Goal: Information Seeking & Learning: Find specific page/section

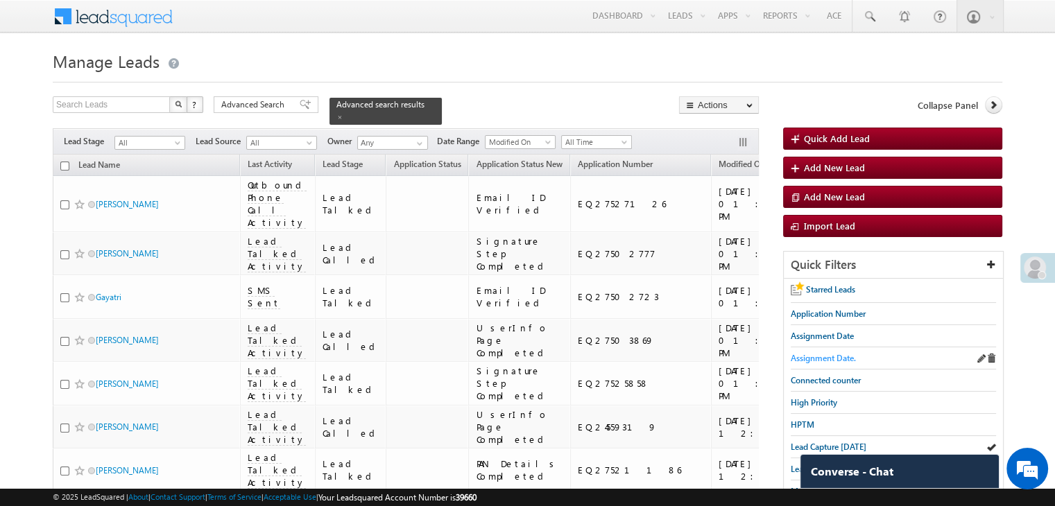
click at [818, 353] on span "Assignment Date." at bounding box center [823, 358] width 65 height 10
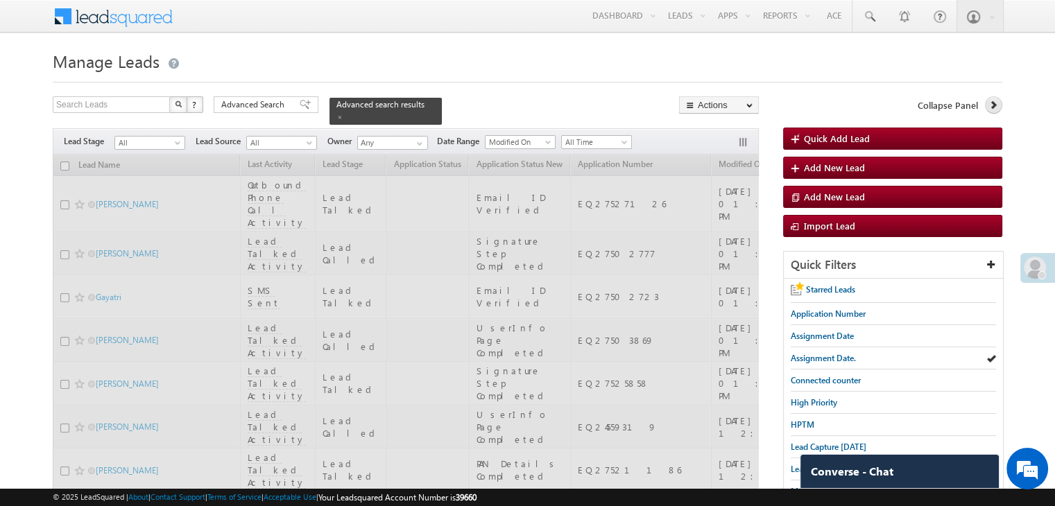
click at [994, 104] on icon at bounding box center [994, 105] width 10 height 10
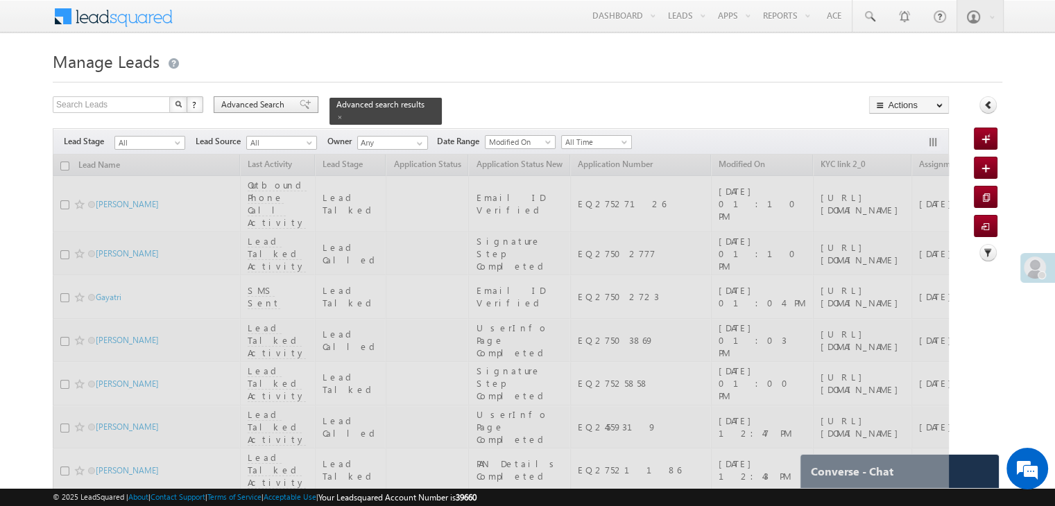
click at [257, 103] on span "Advanced Search" at bounding box center [254, 105] width 67 height 12
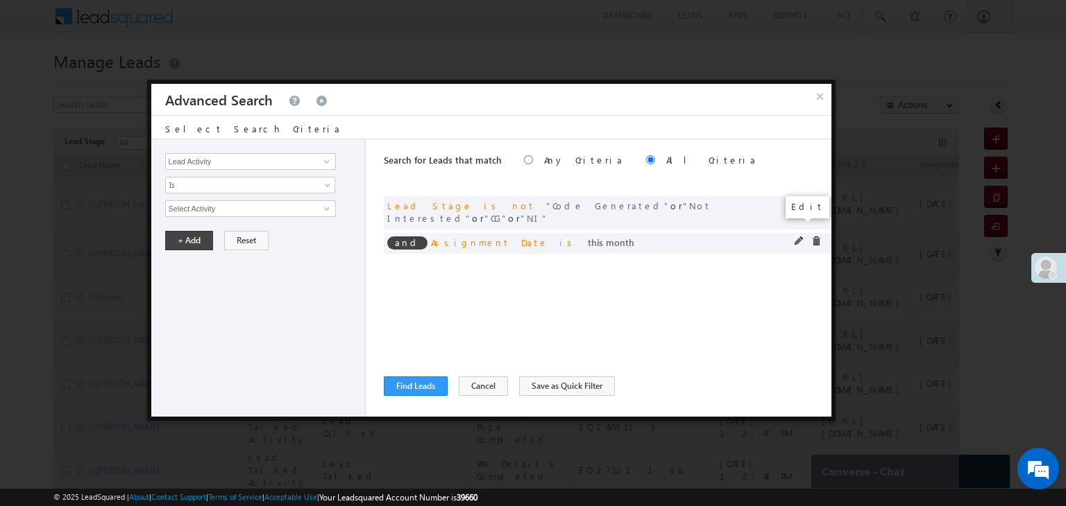
click at [797, 237] on span at bounding box center [799, 242] width 10 height 10
click at [248, 210] on span "This Month" at bounding box center [241, 209] width 151 height 12
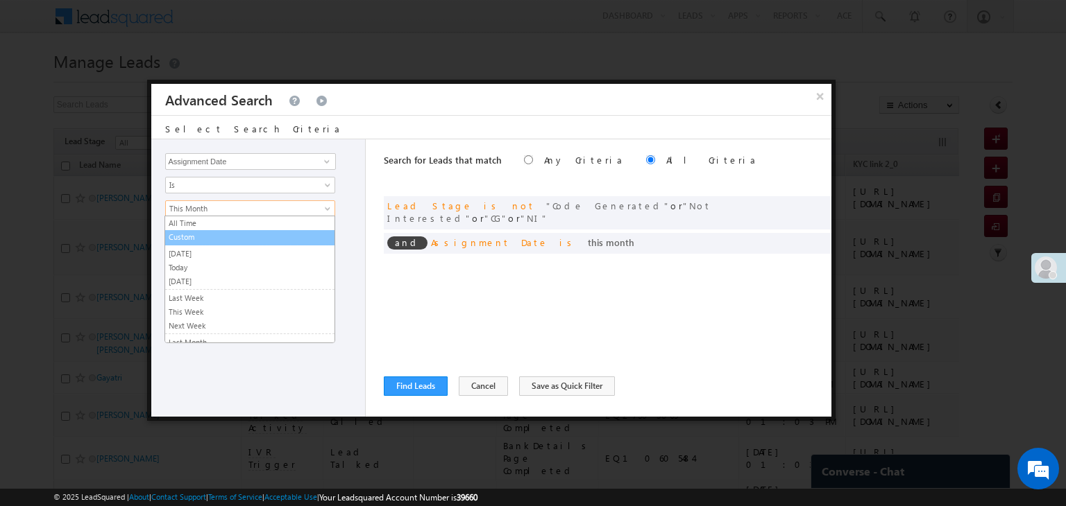
click at [203, 240] on link "Custom" at bounding box center [249, 237] width 169 height 12
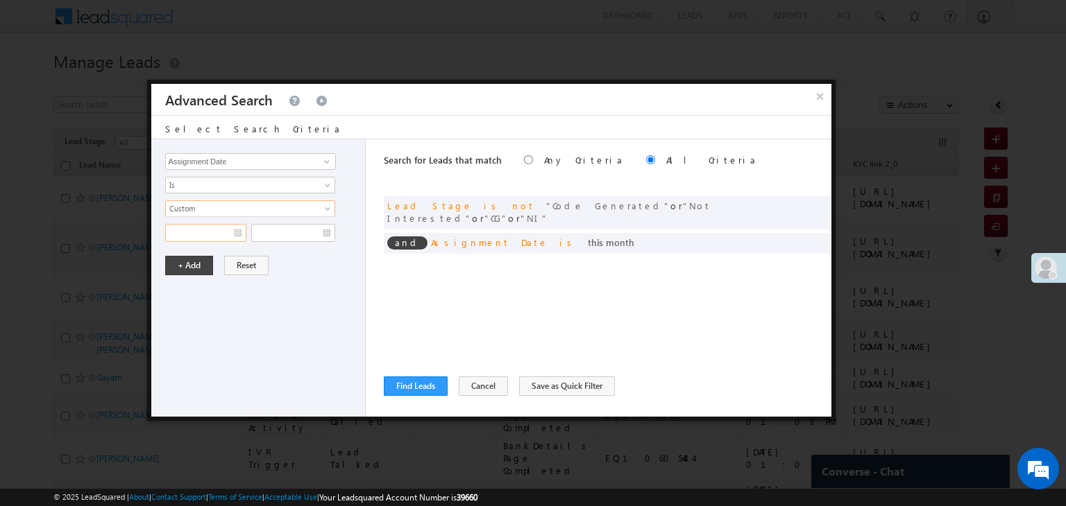
click at [216, 237] on input "text" at bounding box center [205, 233] width 81 height 18
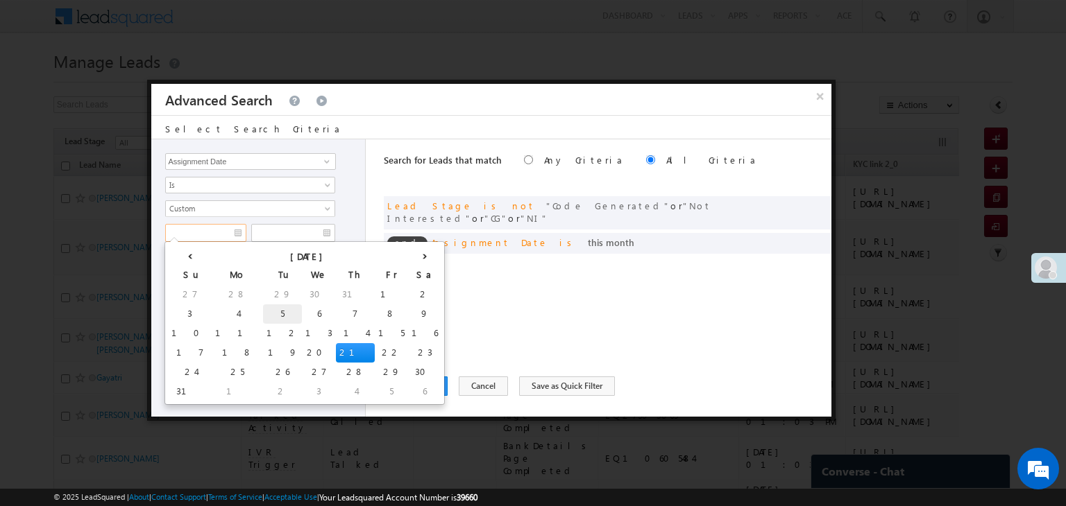
click at [263, 312] on td "5" at bounding box center [282, 314] width 39 height 19
type input "[DATE]"
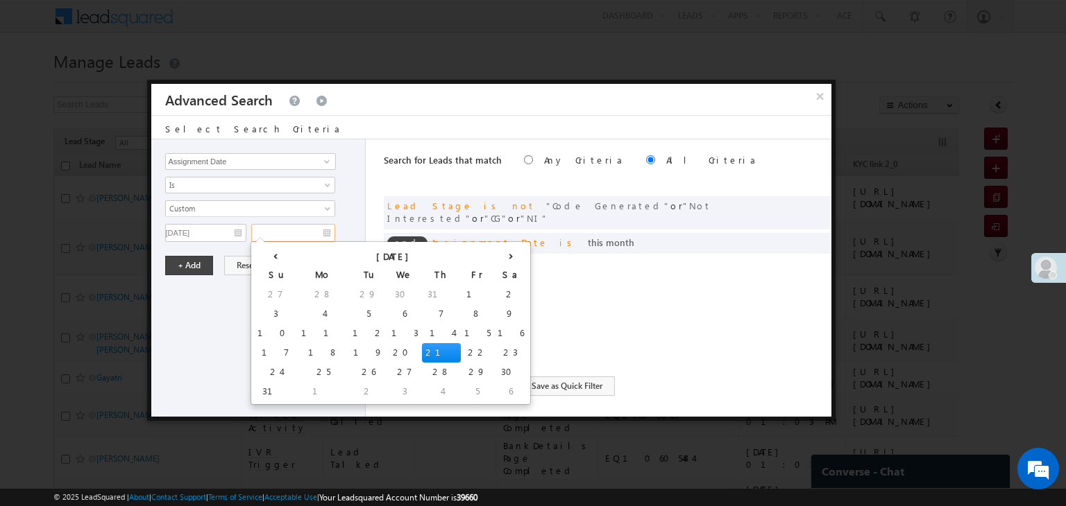
click at [291, 237] on input "text" at bounding box center [293, 233] width 84 height 18
click at [494, 312] on td "9" at bounding box center [510, 314] width 33 height 19
type input "[DATE]"
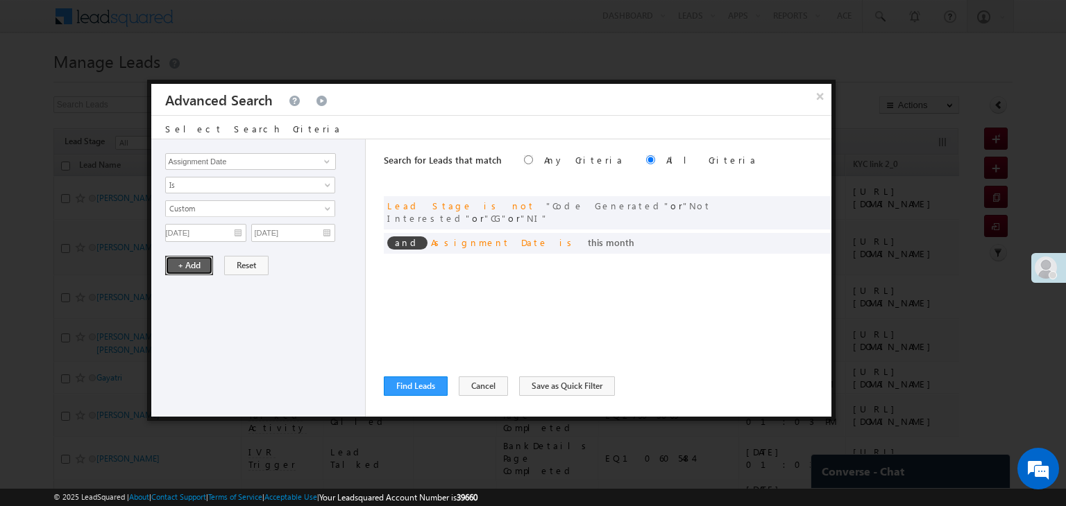
click at [190, 267] on button "+ Add" at bounding box center [189, 265] width 48 height 19
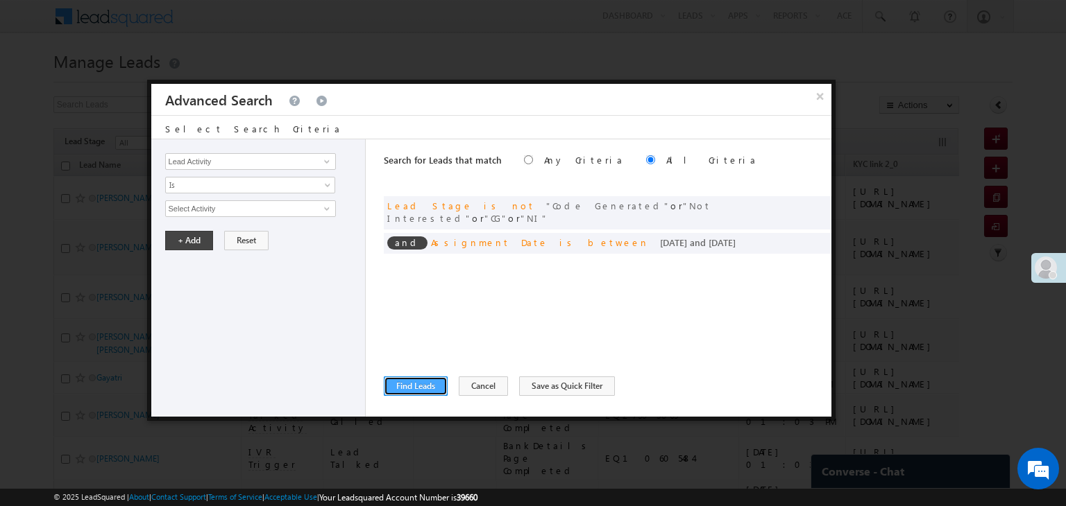
click at [408, 386] on button "Find Leads" at bounding box center [416, 386] width 64 height 19
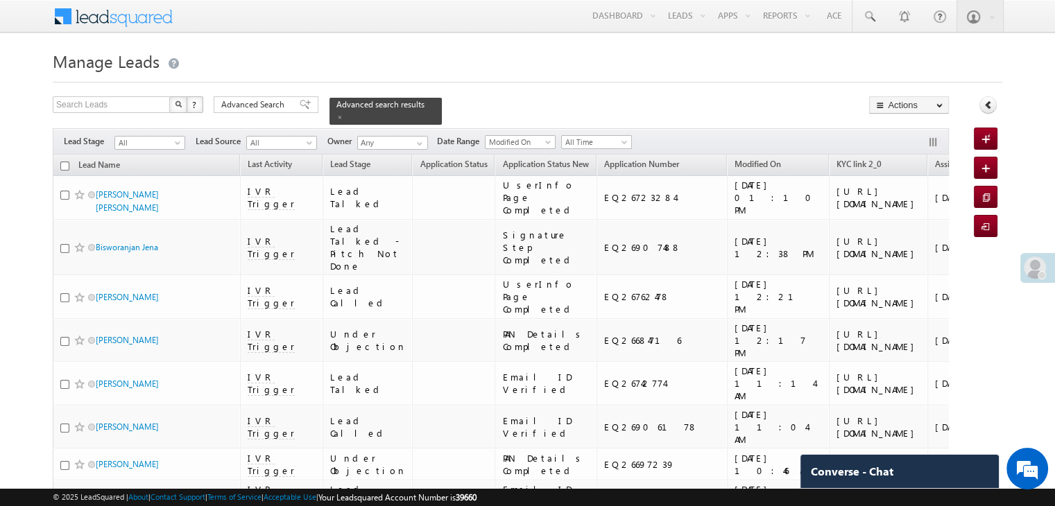
click at [1007, 164] on link "Lead Score" at bounding box center [1034, 166] width 54 height 18
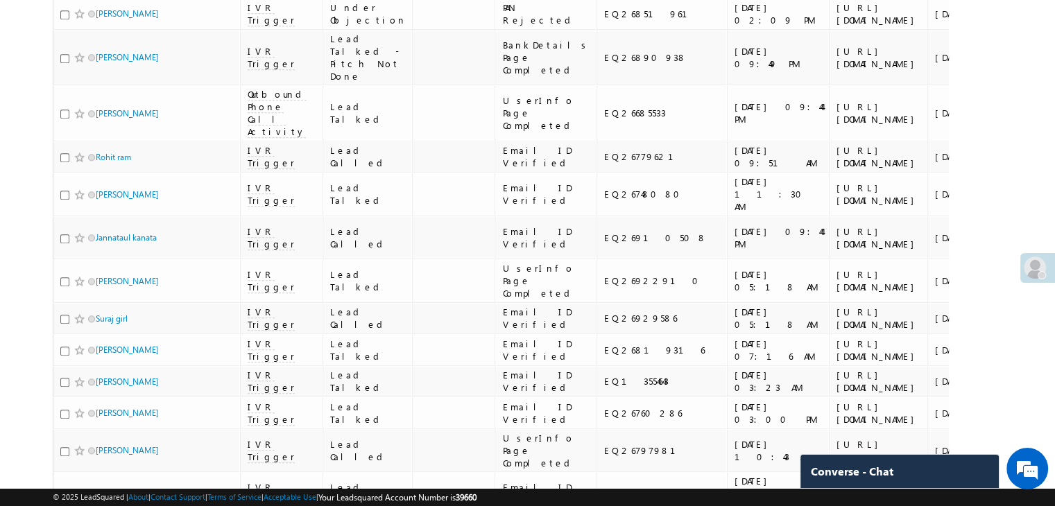
scroll to position [1318, 0]
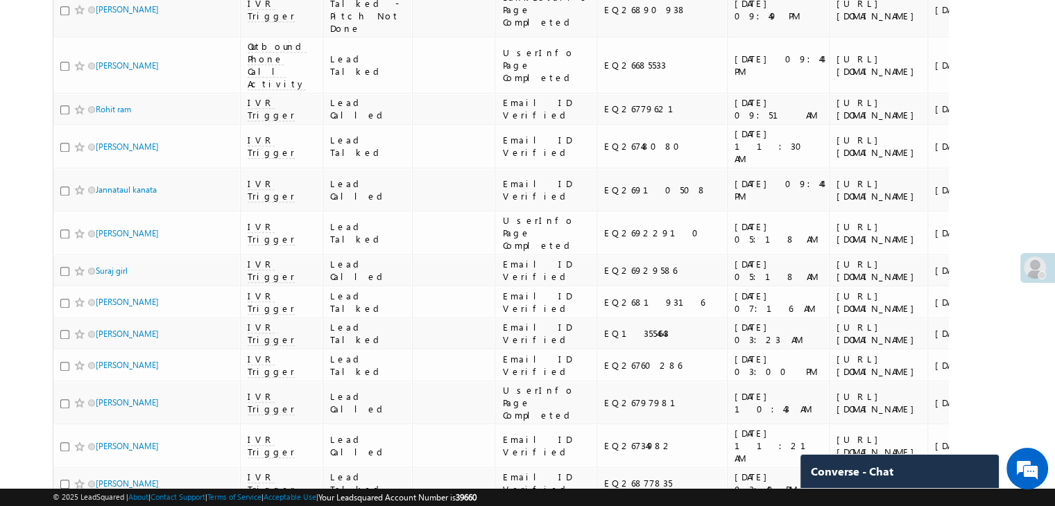
drag, startPoint x: 134, startPoint y: 100, endPoint x: 129, endPoint y: 175, distance: 75.1
